Goal: Task Accomplishment & Management: Manage account settings

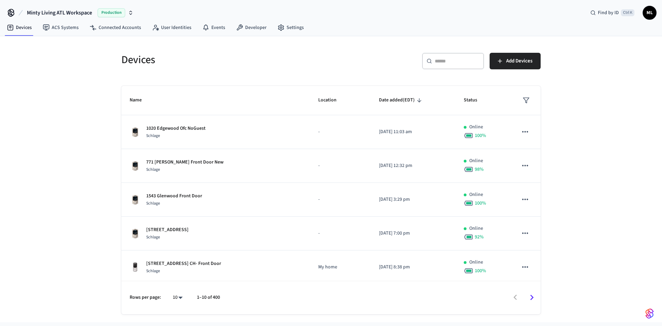
click at [456, 56] on div "​ ​" at bounding box center [453, 61] width 62 height 17
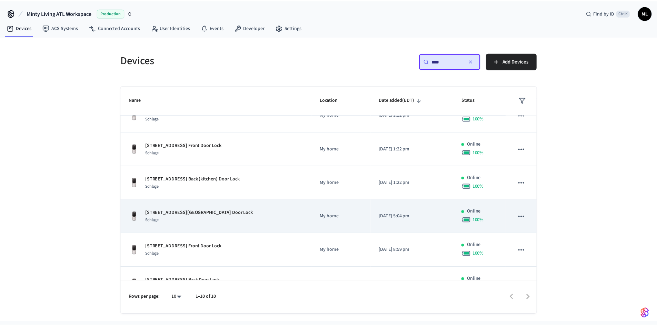
scroll to position [170, 0]
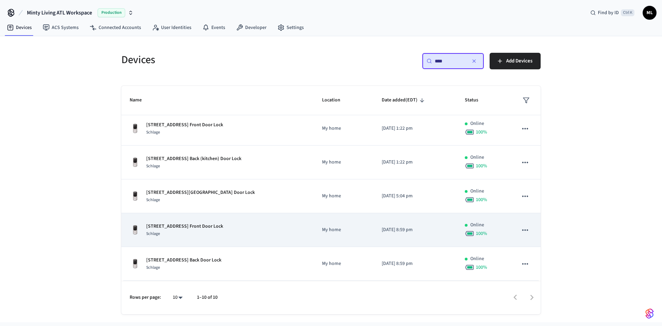
type input "****"
click at [256, 227] on div "[STREET_ADDRESS] Front Door Lock Schlage" at bounding box center [218, 230] width 176 height 14
click at [215, 226] on p "[STREET_ADDRESS] Front Door Lock" at bounding box center [184, 226] width 77 height 7
click at [228, 221] on td "[STREET_ADDRESS] Front Door Lock Schlage" at bounding box center [217, 230] width 193 height 34
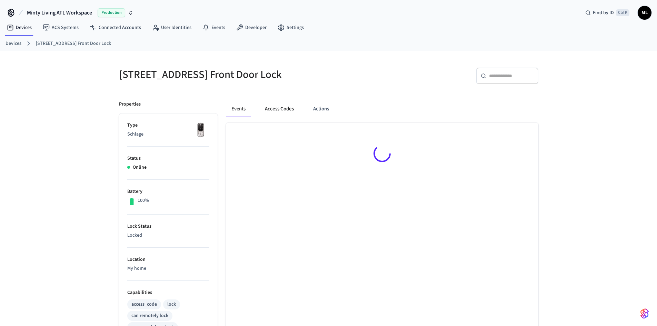
click at [286, 109] on button "Access Codes" at bounding box center [279, 109] width 40 height 17
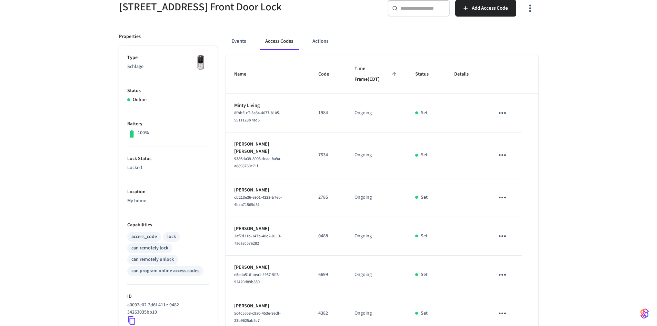
scroll to position [29, 0]
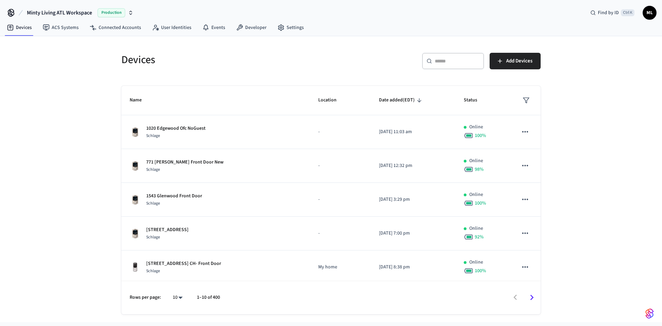
click at [431, 60] on icon at bounding box center [430, 61] width 6 height 6
click at [453, 64] on input "text" at bounding box center [457, 61] width 45 height 7
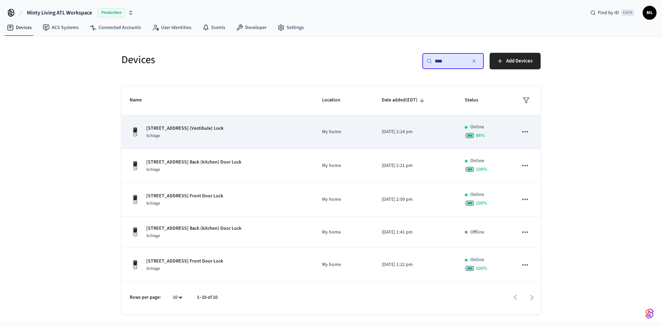
type input "****"
click at [224, 129] on p "[STREET_ADDRESS] (Vestibule) Lock" at bounding box center [184, 128] width 77 height 7
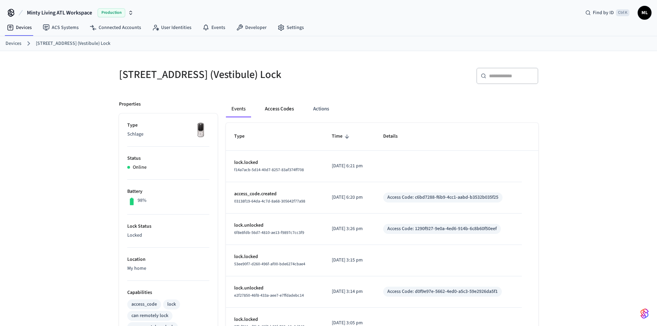
click at [275, 113] on button "Access Codes" at bounding box center [279, 109] width 40 height 17
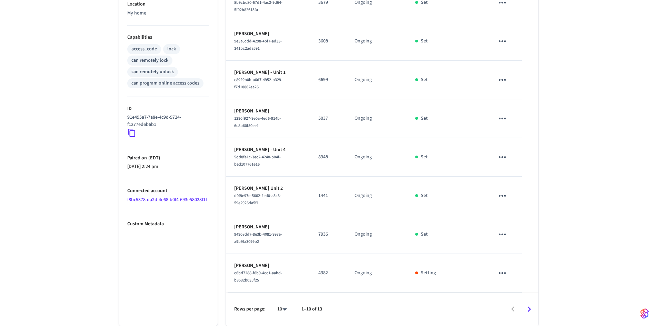
scroll to position [261, 0]
